Goal: Navigation & Orientation: Find specific page/section

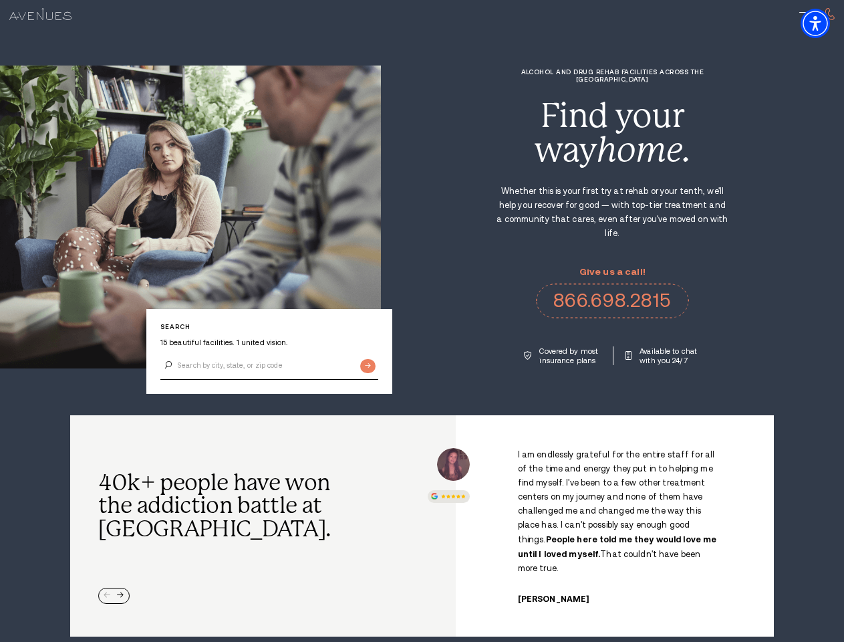
click at [422, 321] on div "Alcohol and Drug Rehab Facilities across the [GEOGRAPHIC_DATA] Find your way ho…" at bounding box center [612, 216] width 463 height 297
click at [827, 23] on img "Accessibility Menu" at bounding box center [815, 23] width 29 height 29
